Goal: Task Accomplishment & Management: Manage account settings

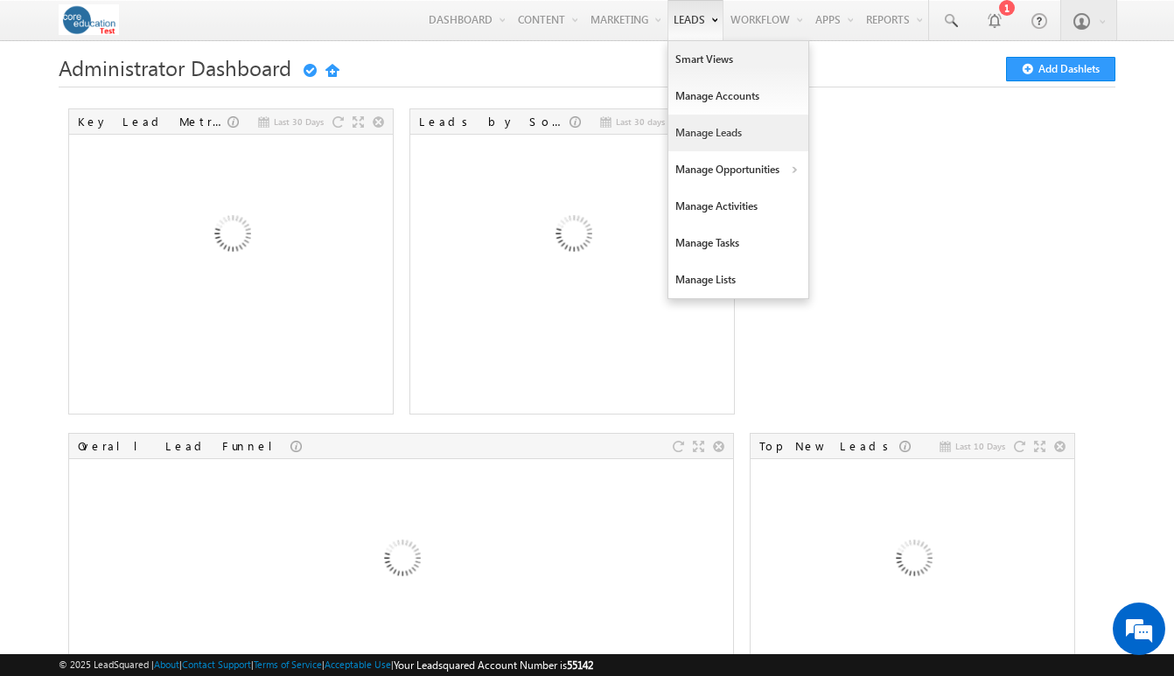
click at [695, 125] on link "Manage Leads" at bounding box center [738, 133] width 140 height 37
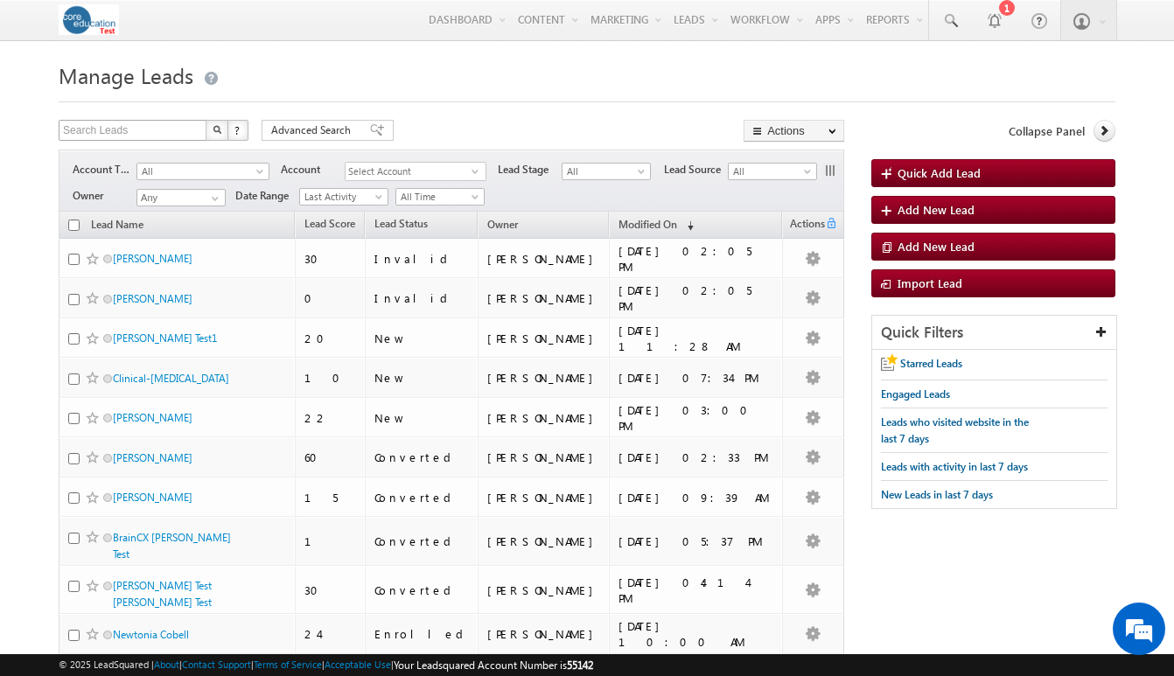
click at [150, 141] on div "Search Leads X ? 4471 results found" at bounding box center [154, 132] width 190 height 24
click at [148, 135] on input "text" at bounding box center [134, 130] width 150 height 21
type input "Search Leads"
click at [33, 213] on body "Menu Jonathan Santiago jsant iago- test@ core. edu" at bounding box center [587, 678] width 1174 height 1356
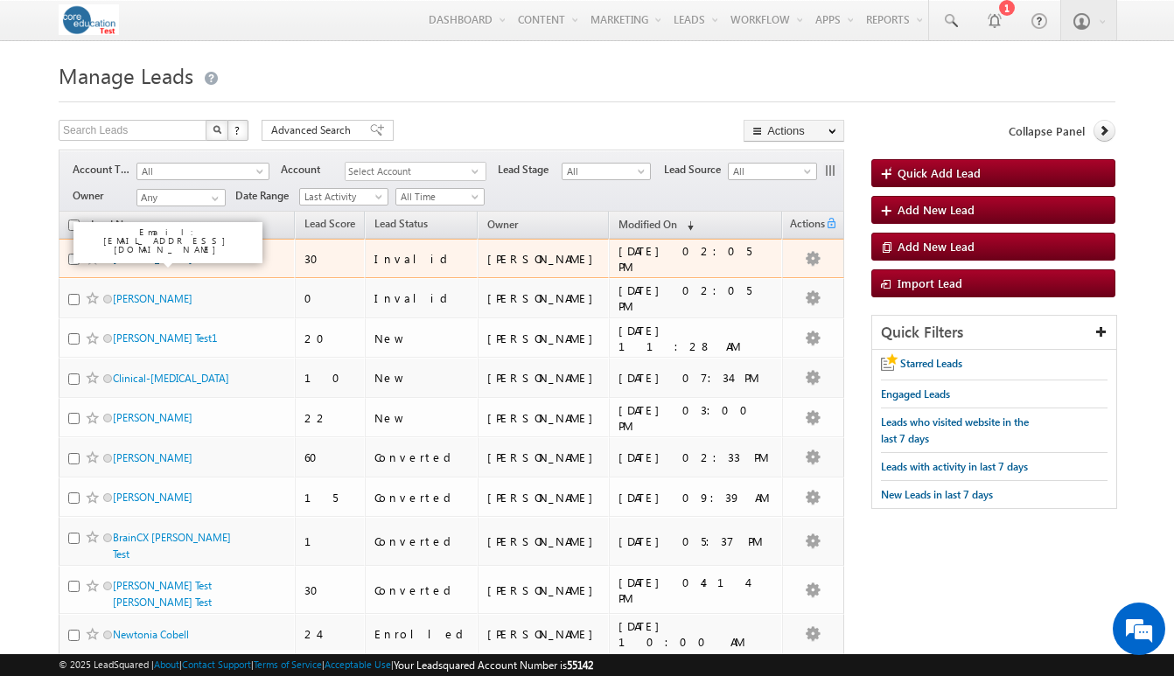
click at [133, 259] on link "Jon Santiago" at bounding box center [153, 258] width 80 height 13
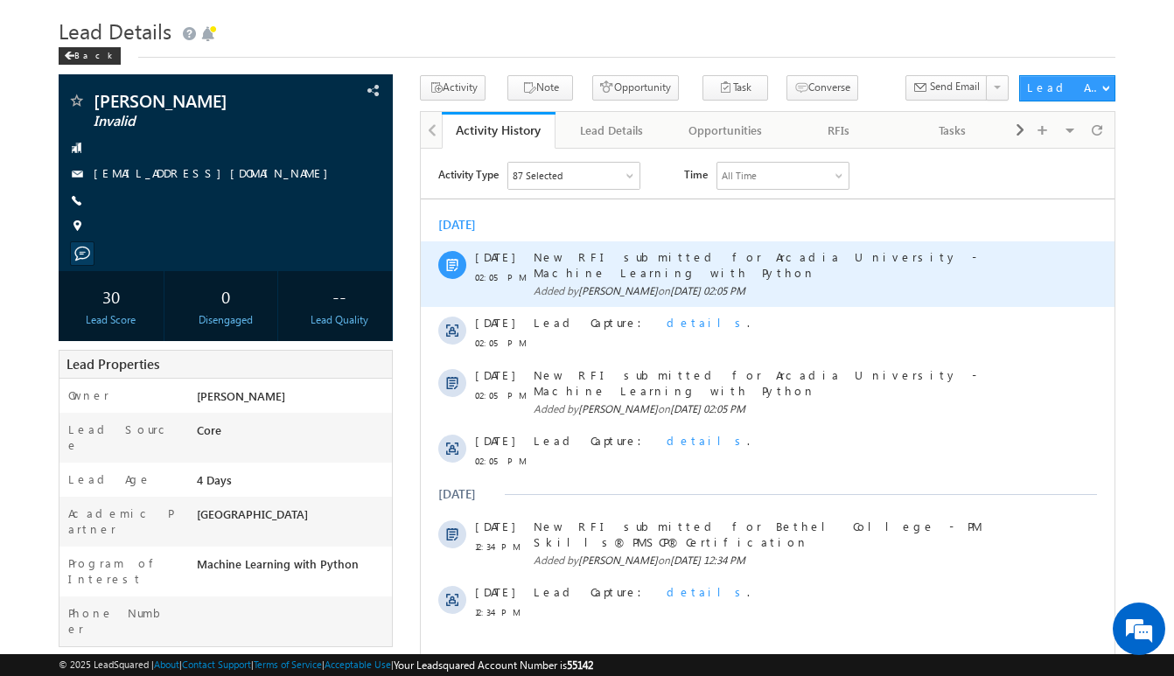
scroll to position [43, 0]
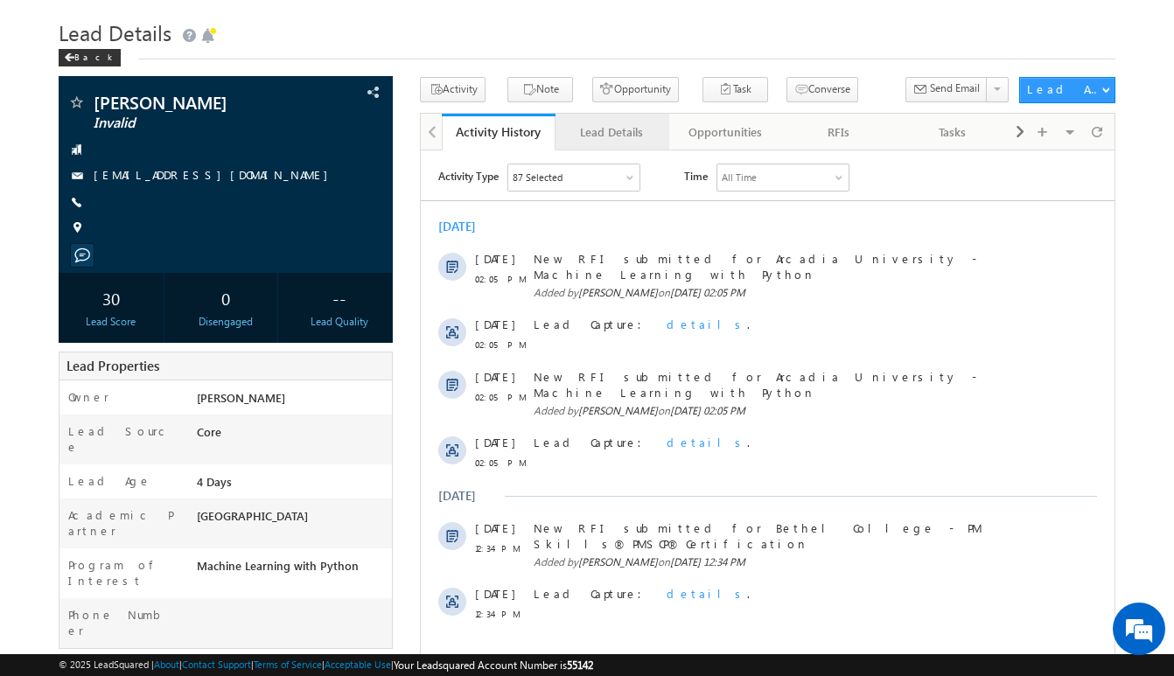
click at [592, 132] on div "Lead Details" at bounding box center [611, 132] width 84 height 21
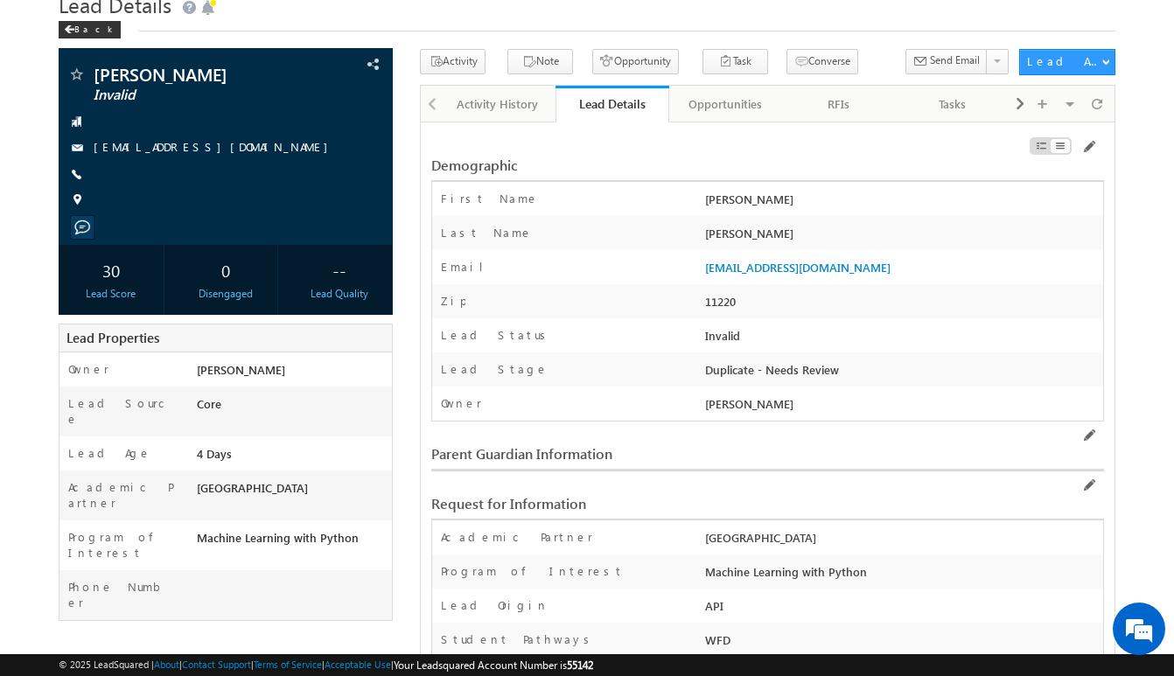
scroll to position [72, 0]
click at [1084, 150] on span at bounding box center [1088, 146] width 14 height 14
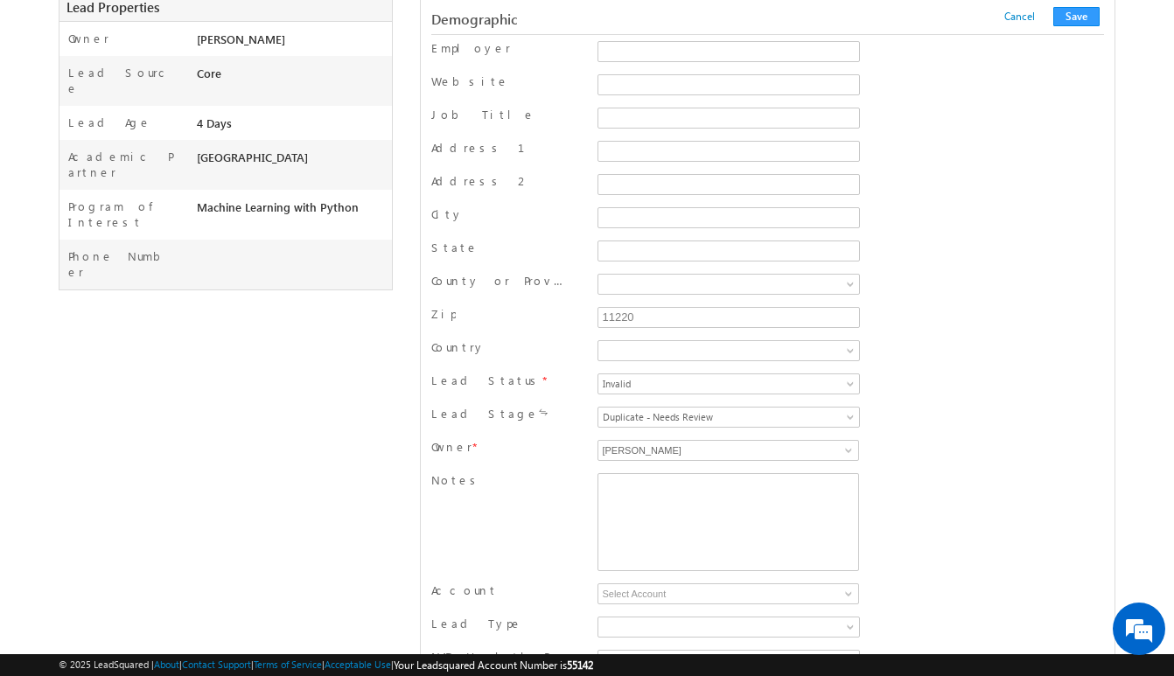
scroll to position [416, 0]
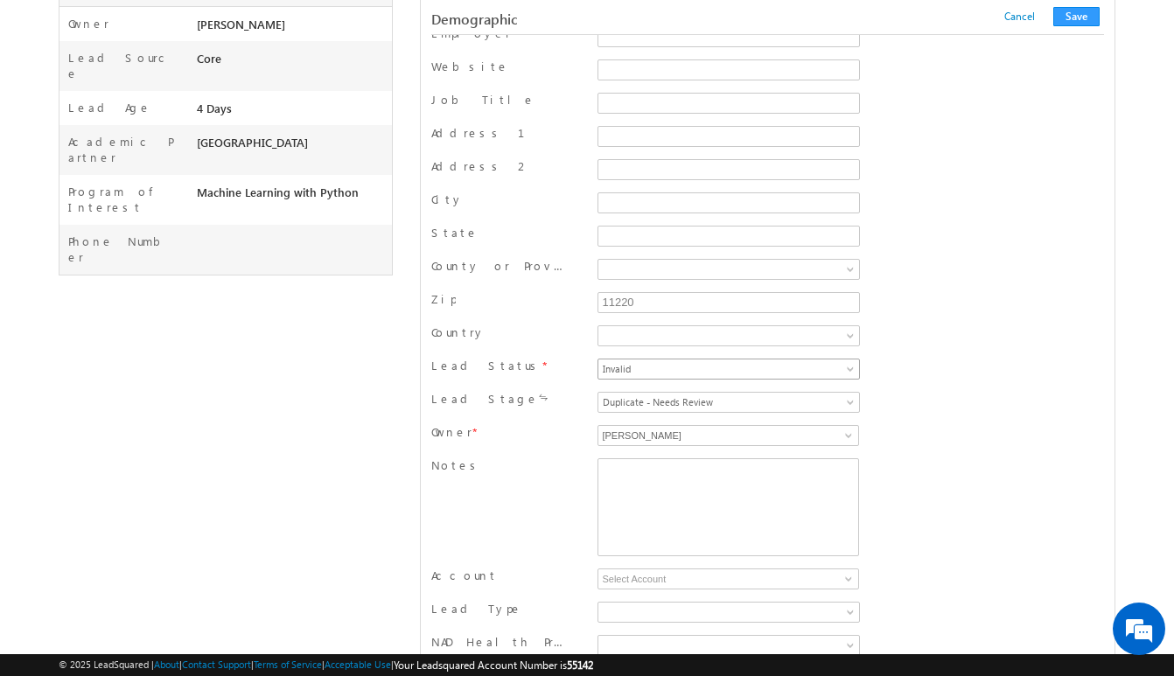
click at [678, 378] on link "Invalid" at bounding box center [728, 369] width 262 height 21
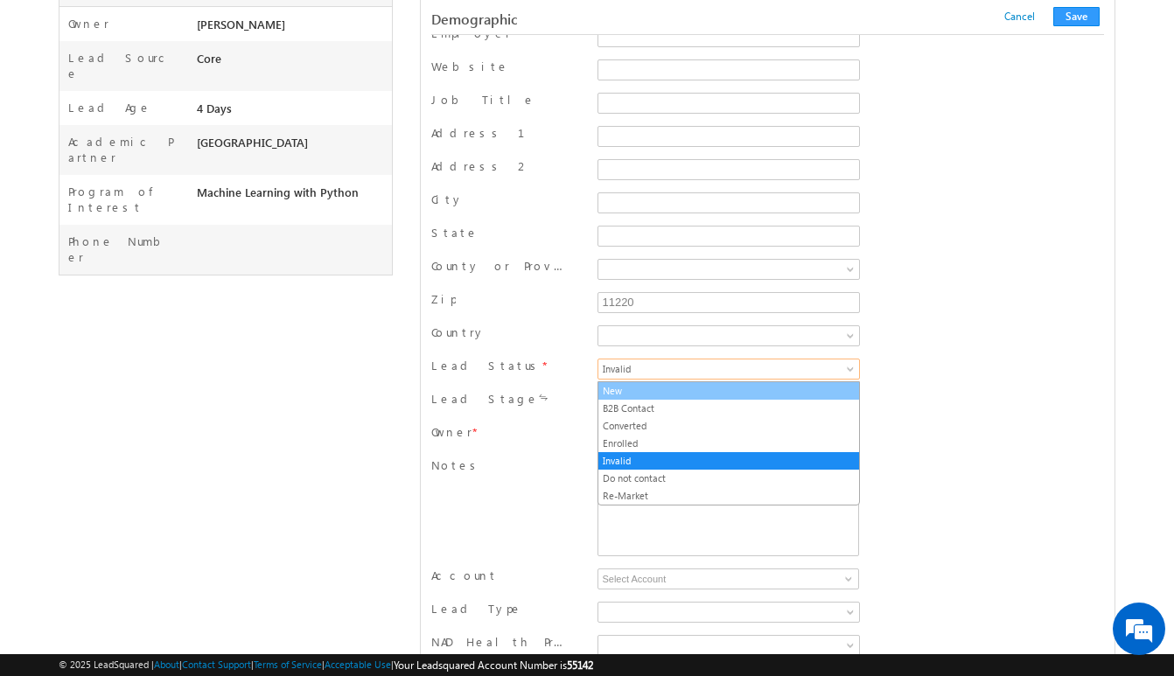
click at [672, 383] on link "New" at bounding box center [728, 391] width 261 height 16
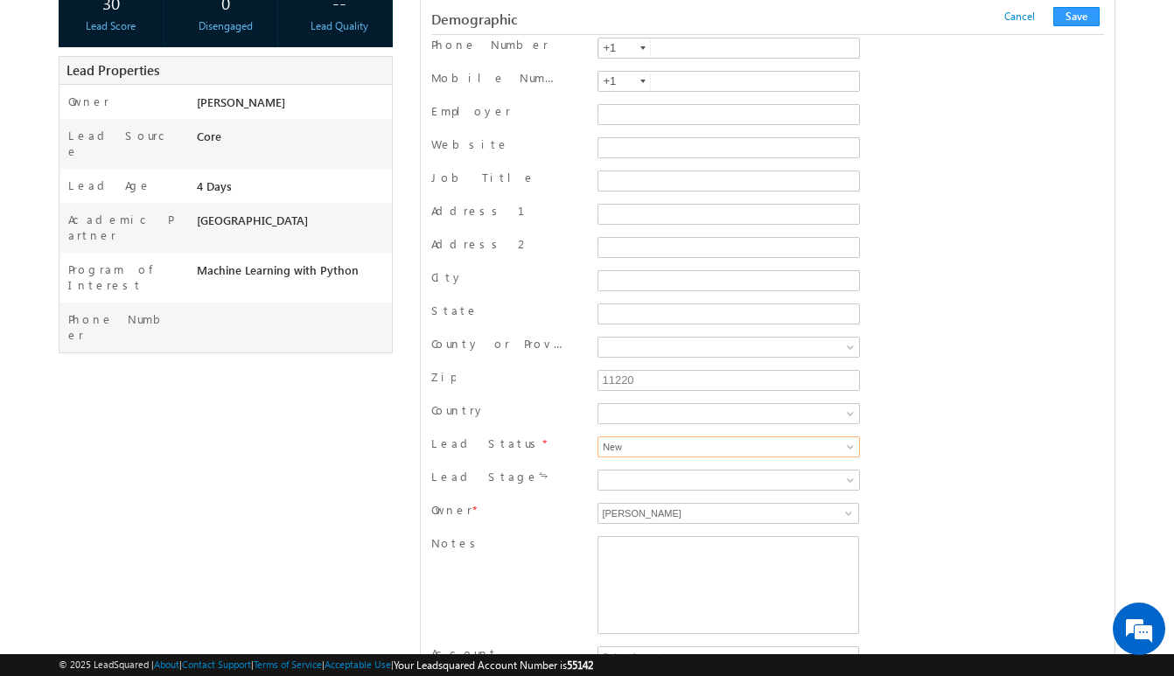
scroll to position [246, 0]
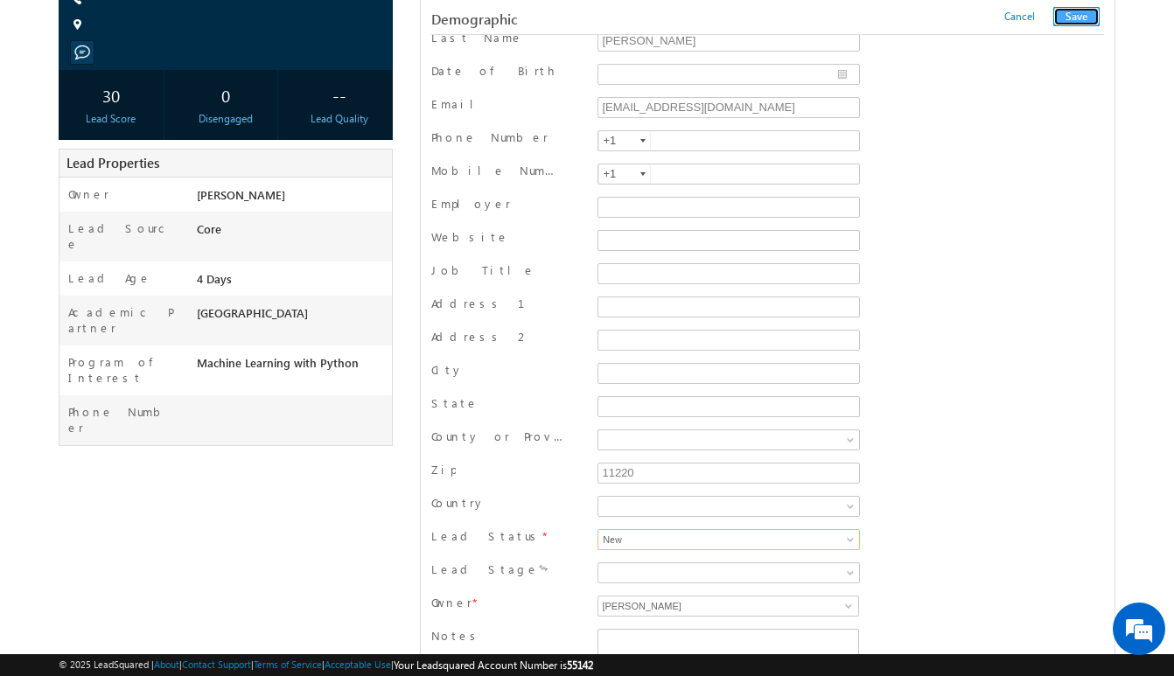
click at [1077, 13] on button "Save" at bounding box center [1076, 16] width 46 height 19
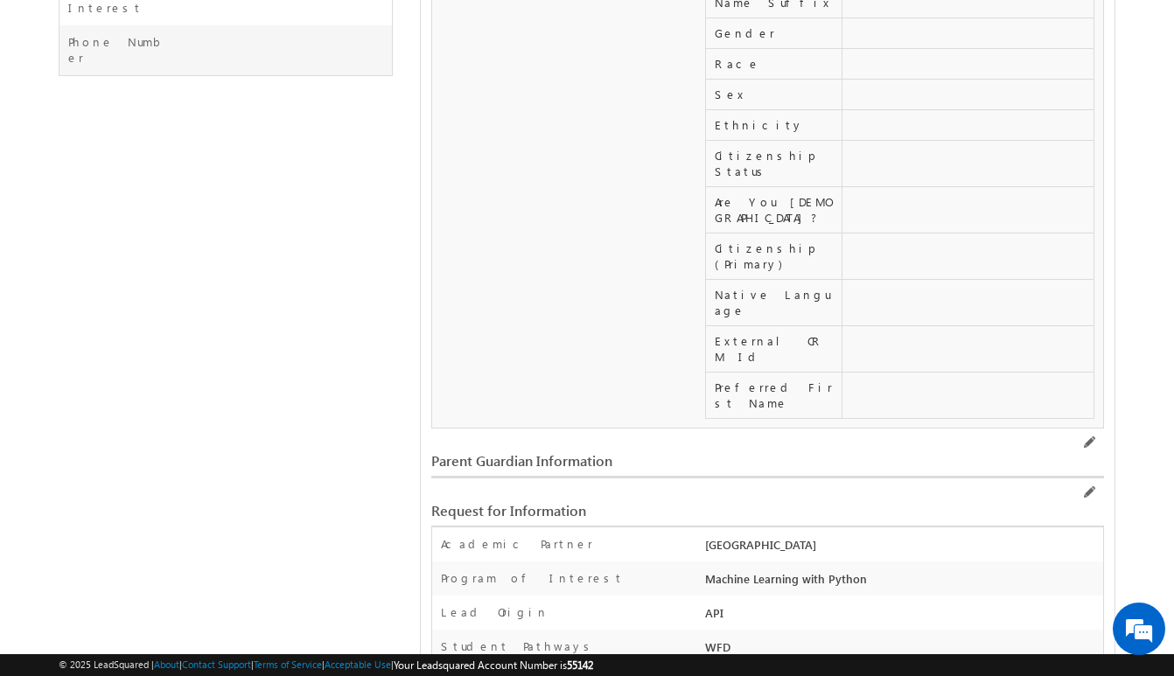
scroll to position [0, 0]
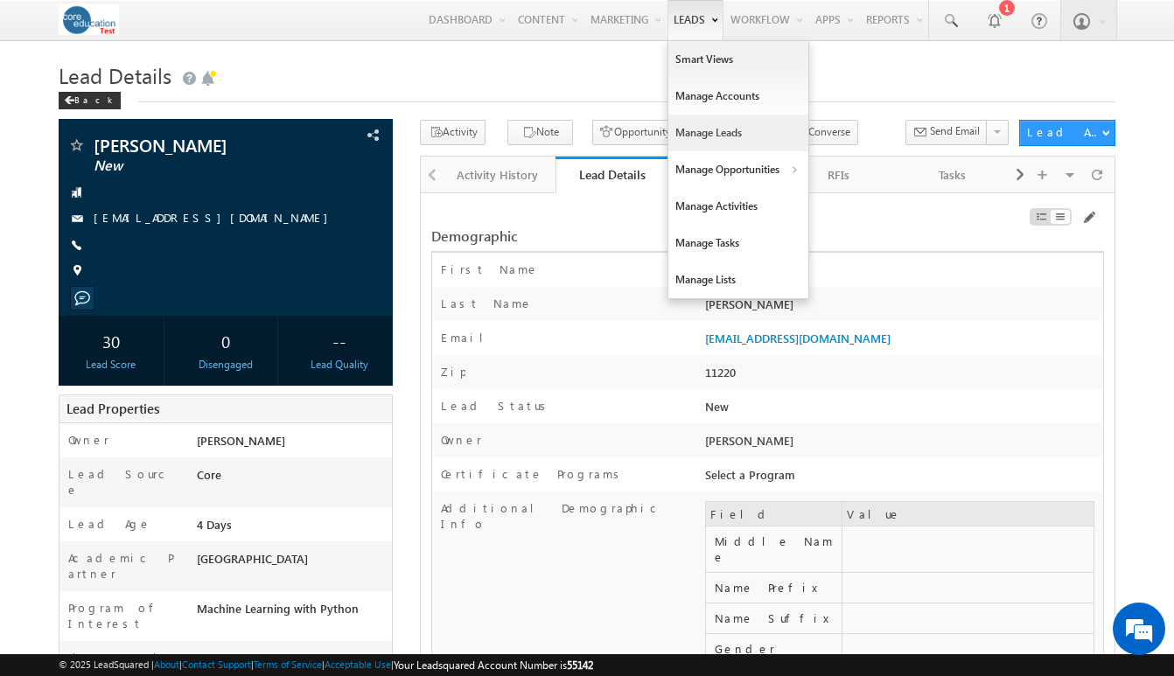
click at [685, 124] on link "Manage Leads" at bounding box center [738, 133] width 140 height 37
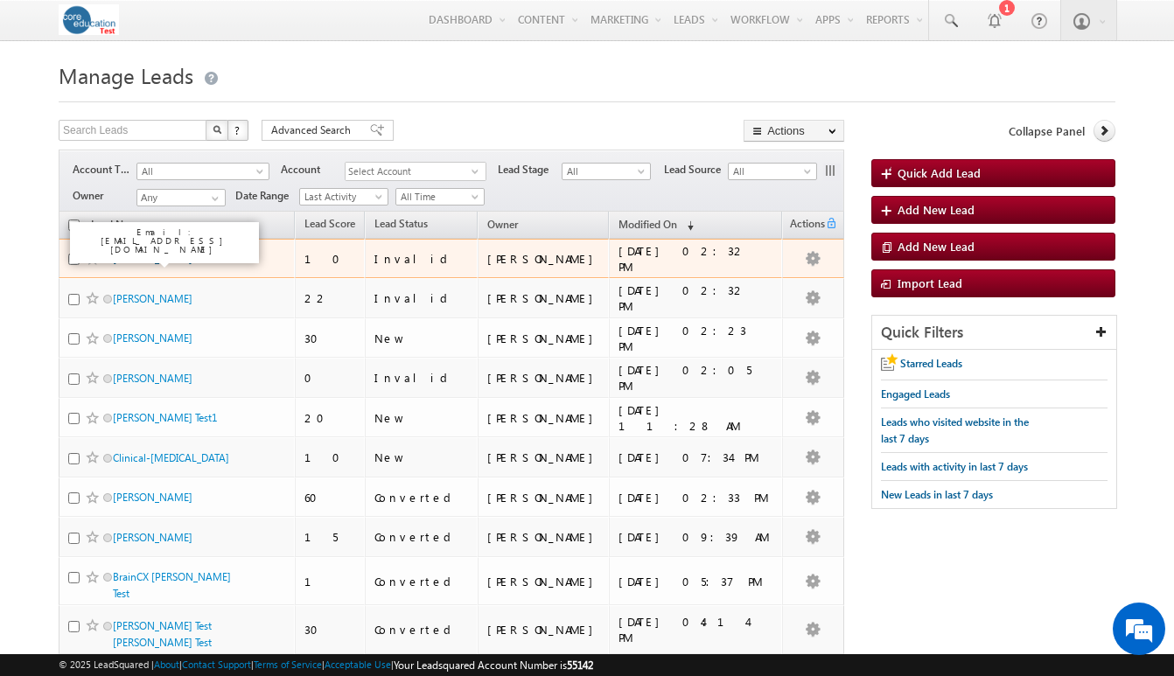
click at [160, 261] on link "[PERSON_NAME]" at bounding box center [153, 258] width 80 height 13
click at [168, 261] on link "[PERSON_NAME]" at bounding box center [153, 258] width 80 height 13
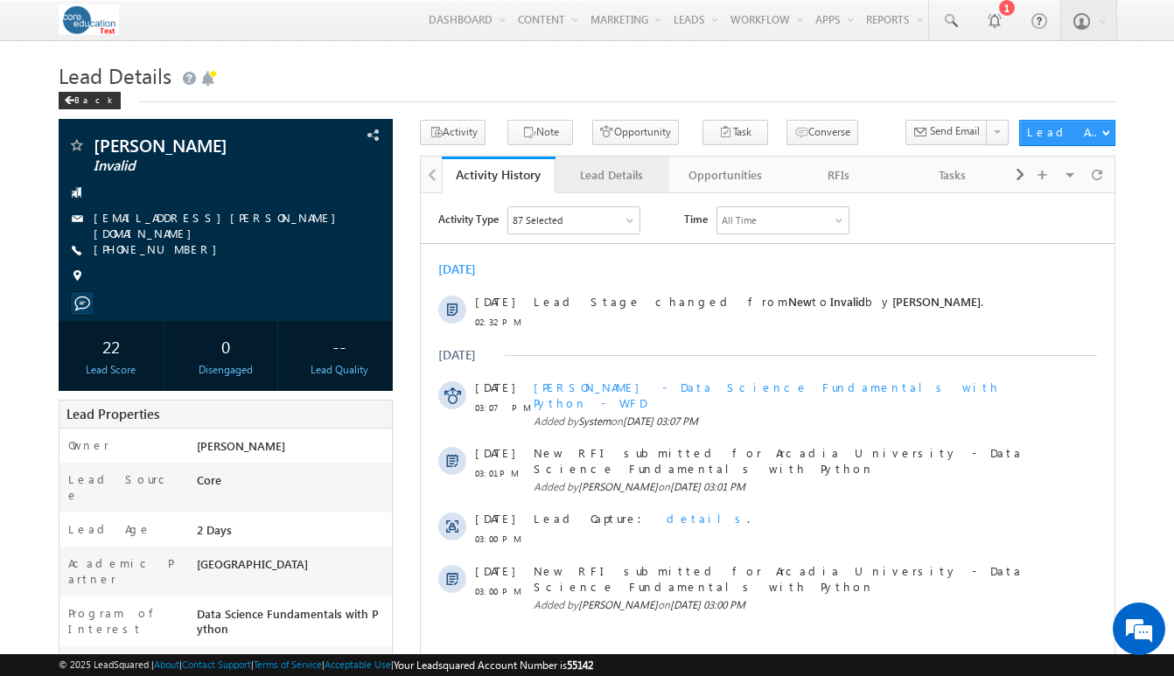
click at [603, 175] on div "Lead Details" at bounding box center [611, 174] width 84 height 21
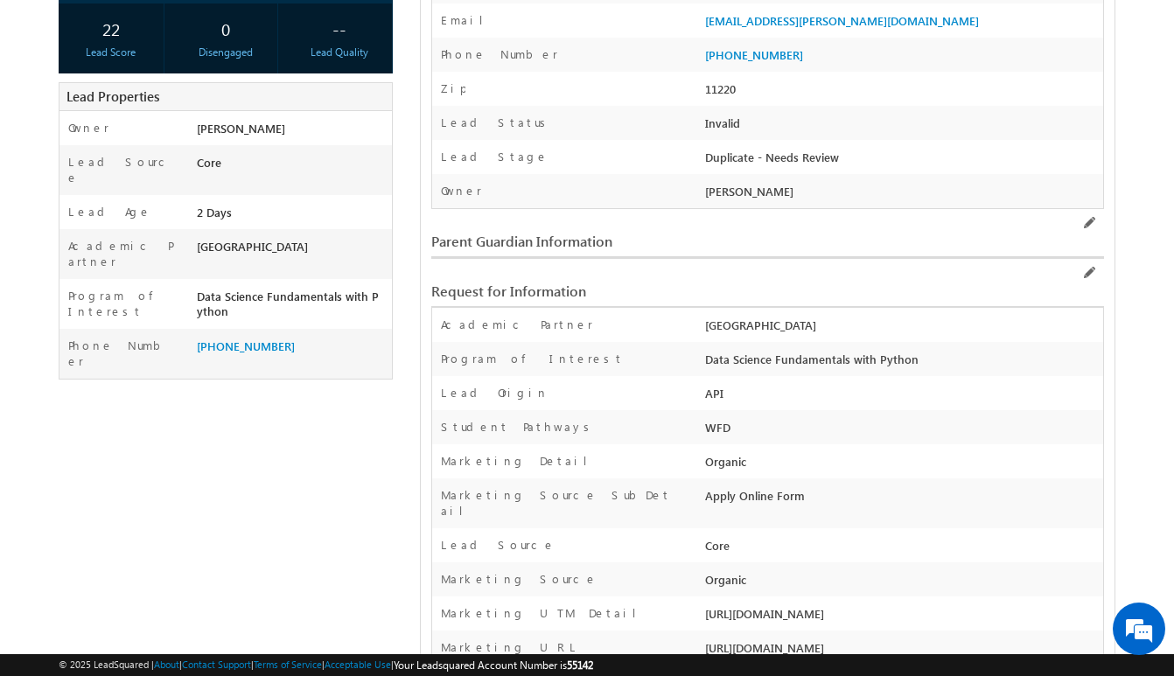
scroll to position [334, 0]
